Goal: Task Accomplishment & Management: Manage account settings

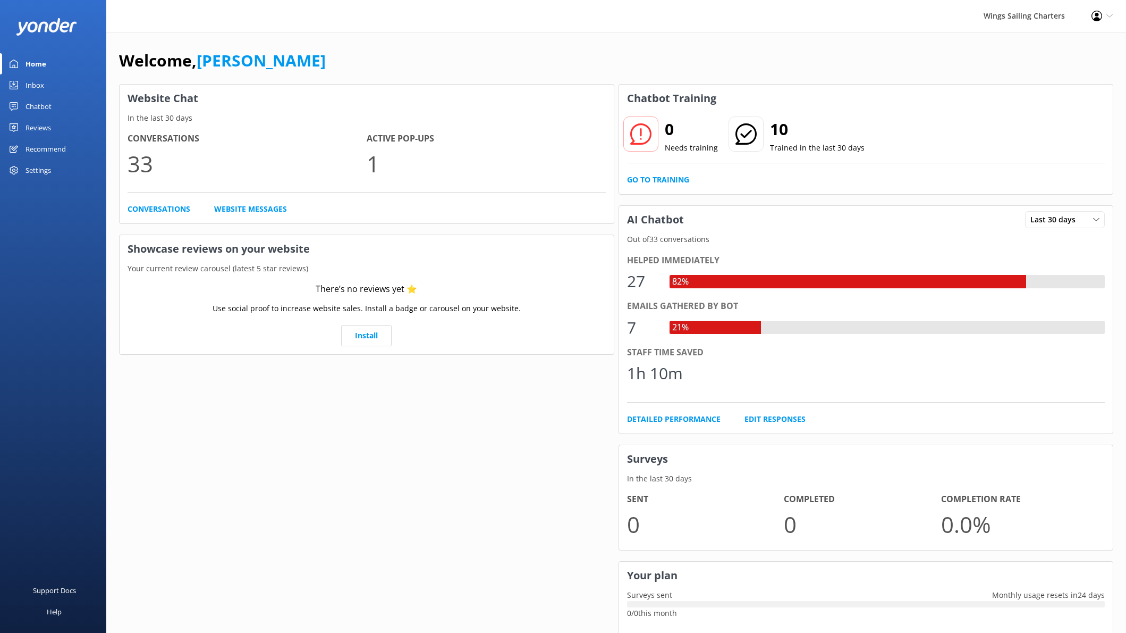
click at [1111, 14] on icon at bounding box center [1110, 16] width 6 height 6
click at [1058, 74] on link "Logout" at bounding box center [1074, 73] width 106 height 27
